Goal: Information Seeking & Learning: Get advice/opinions

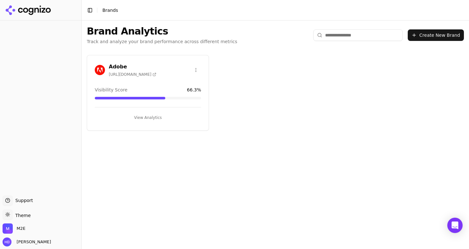
click at [153, 69] on h3 "Adobe" at bounding box center [133, 67] width 48 height 8
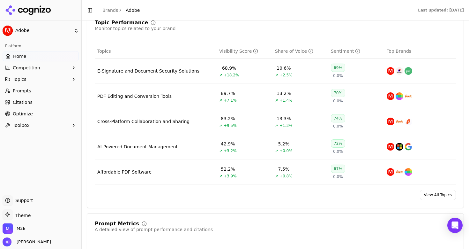
scroll to position [274, 0]
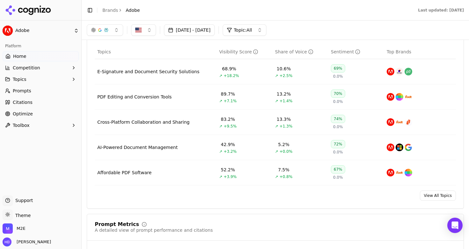
click at [116, 30] on button "button" at bounding box center [105, 29] width 36 height 11
click at [183, 6] on header "Toggle Sidebar Brands Adobe Last updated: [DATE]" at bounding box center [275, 10] width 387 height 20
click at [23, 92] on span "Prompts" at bounding box center [22, 90] width 19 height 6
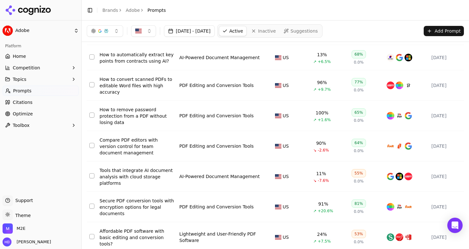
scroll to position [141, 0]
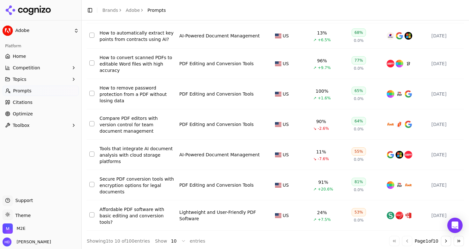
click at [23, 104] on span "Citations" at bounding box center [23, 102] width 20 height 6
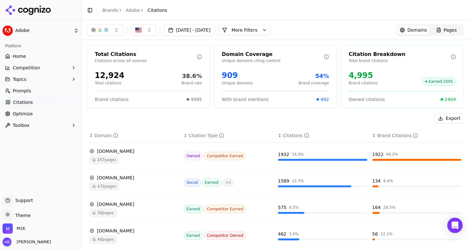
scroll to position [2, 0]
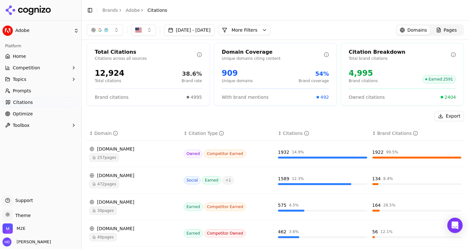
click at [151, 176] on div "[DOMAIN_NAME]" at bounding box center [133, 175] width 89 height 6
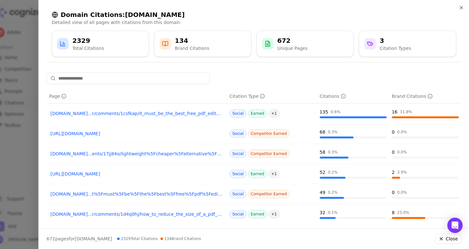
scroll to position [6, 0]
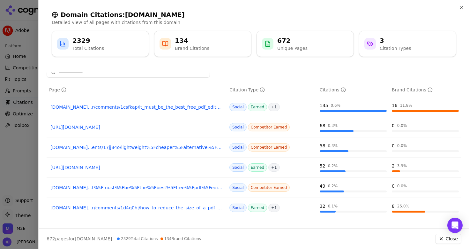
click at [29, 88] on div at bounding box center [234, 124] width 469 height 249
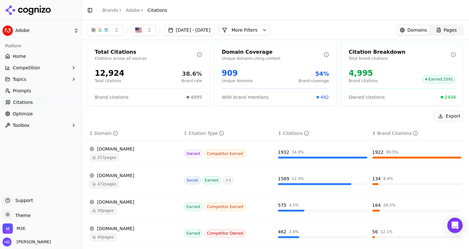
click at [24, 113] on span "Optimize" at bounding box center [23, 113] width 20 height 6
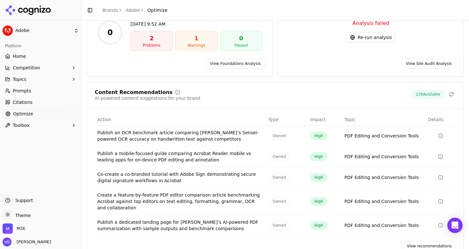
scroll to position [86, 0]
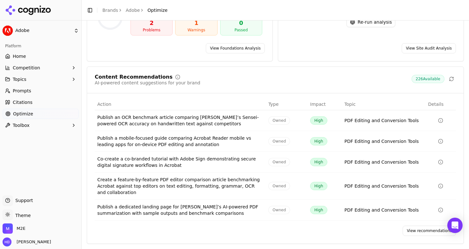
click at [424, 231] on link "View recommendations" at bounding box center [429, 230] width 53 height 10
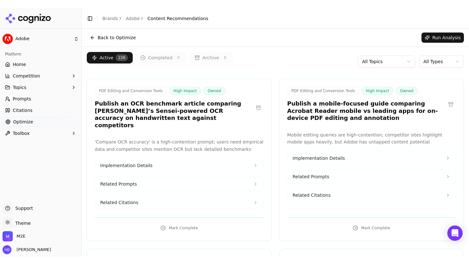
scroll to position [2886, 0]
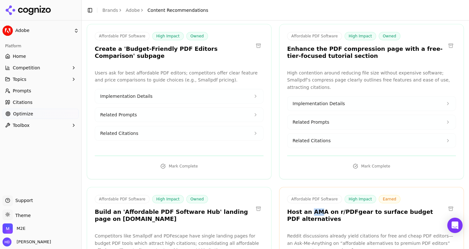
drag, startPoint x: 311, startPoint y: 110, endPoint x: 319, endPoint y: 110, distance: 8.0
click at [319, 208] on h3 "Host an AMA on r/PDFgear to surface budget PDF alternatives" at bounding box center [366, 215] width 159 height 14
drag, startPoint x: 321, startPoint y: 111, endPoint x: 315, endPoint y: 111, distance: 6.4
click at [315, 208] on h3 "Host an AMA on r/PDFgear to surface budget PDF alternatives" at bounding box center [366, 215] width 159 height 14
drag, startPoint x: 364, startPoint y: 112, endPoint x: 368, endPoint y: 120, distance: 8.7
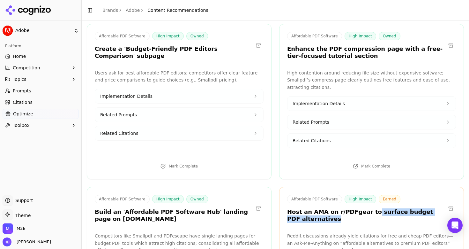
click at [368, 208] on h3 "Host an AMA on r/PDFgear to surface budget PDF alternatives" at bounding box center [366, 215] width 159 height 14
